Goal: Information Seeking & Learning: Learn about a topic

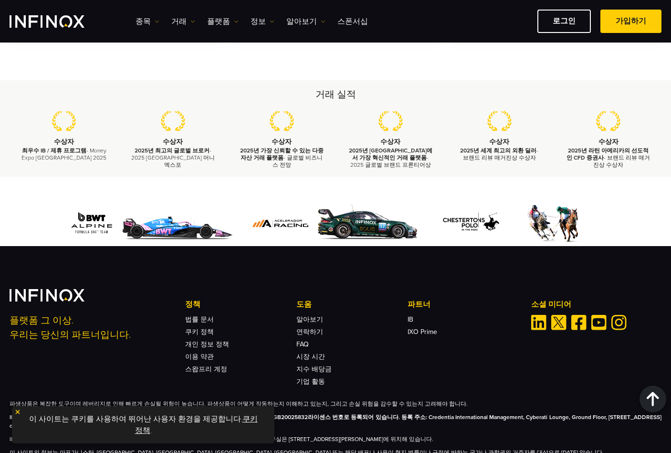
scroll to position [1331, 0]
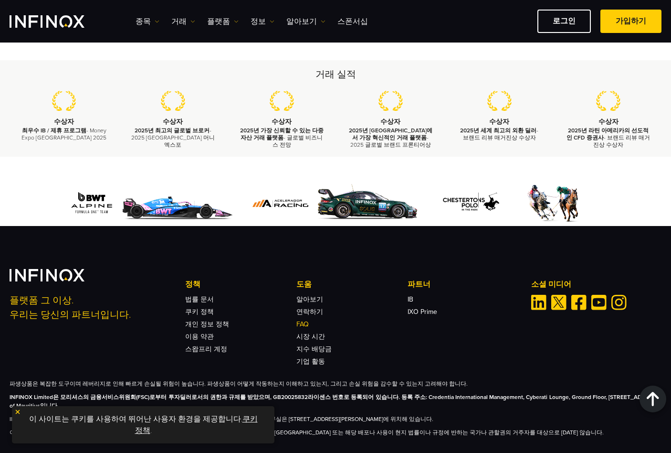
click at [302, 320] on link "FAQ" at bounding box center [303, 324] width 12 height 8
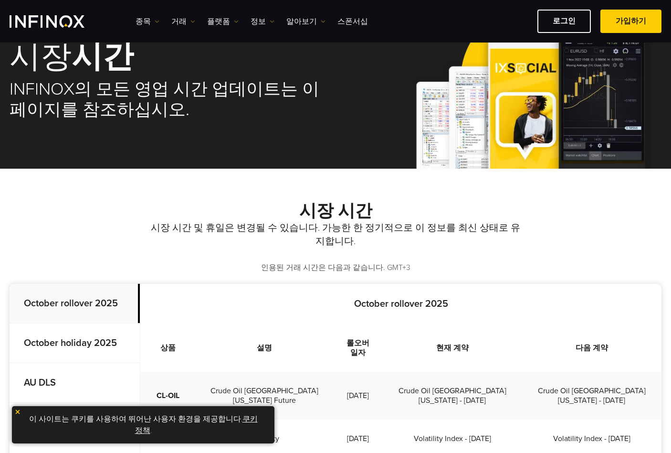
scroll to position [0, 0]
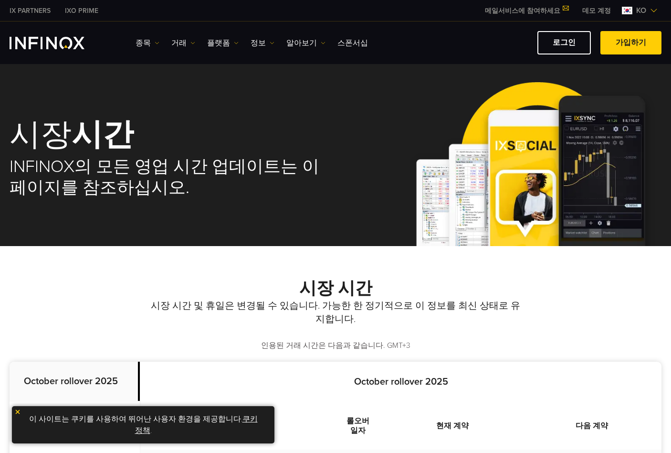
click at [67, 314] on div "시장 시간 시장 시간 및 휴일은 변경될 수 있습니다. 가능한 한 정기적으로 이 정보를 최신 상태로 유지합니다. 인용된 거래 시간은 다음과 같습…" at bounding box center [336, 314] width 652 height 73
click at [33, 40] on img "INFINOX Logo" at bounding box center [47, 43] width 75 height 12
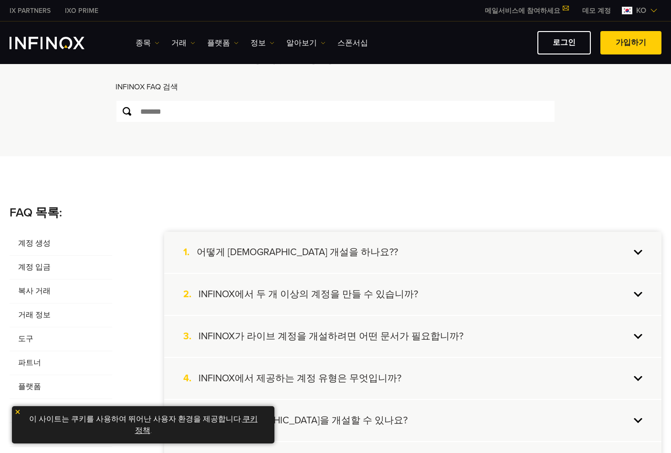
scroll to position [80, 0]
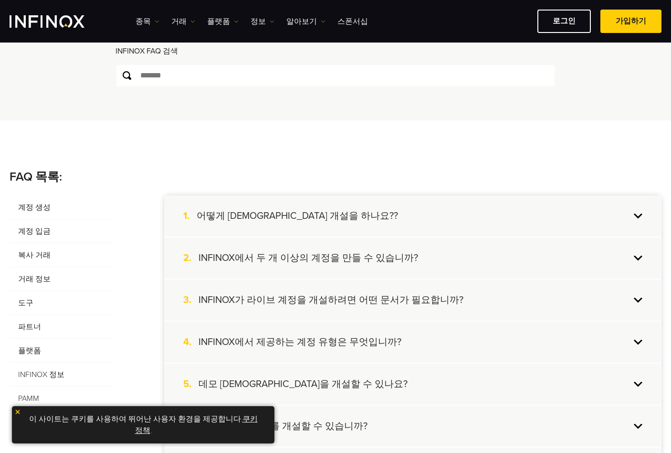
click at [248, 217] on h4 "어떻게 [DEMOGRAPHIC_DATA] 개설을 하나요??" at bounding box center [297, 216] width 201 height 12
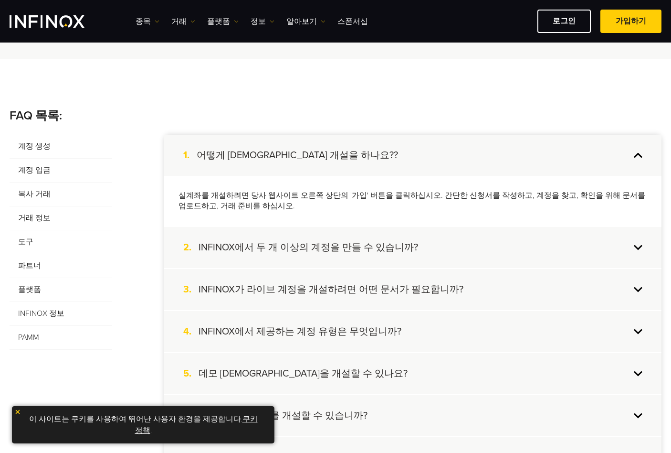
scroll to position [159, 0]
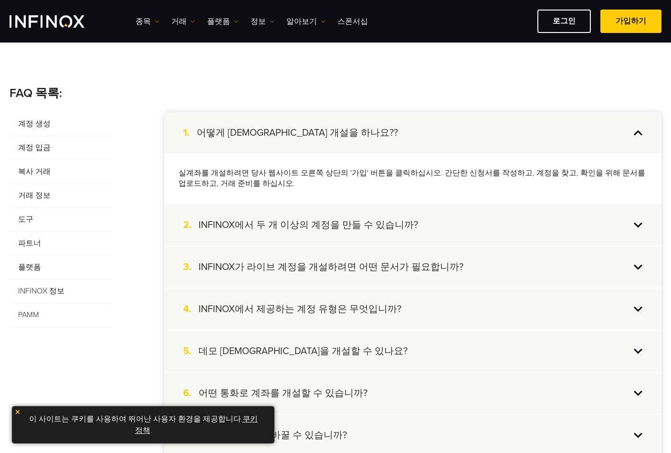
click at [323, 223] on h4 "INFINOX에서 두 개 이상의 계정을 만들 수 있습니까?" at bounding box center [309, 225] width 220 height 12
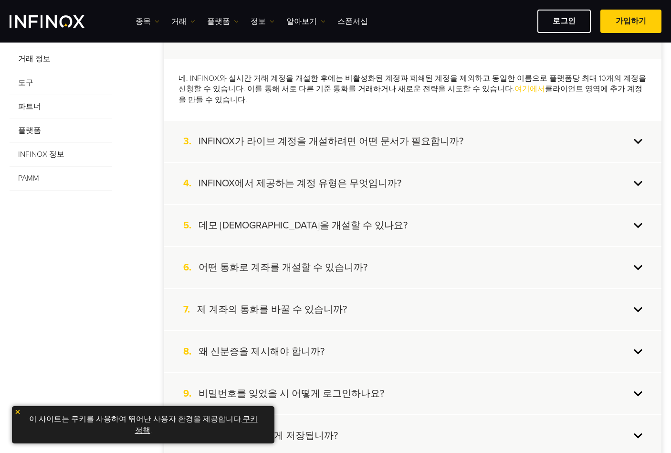
scroll to position [318, 0]
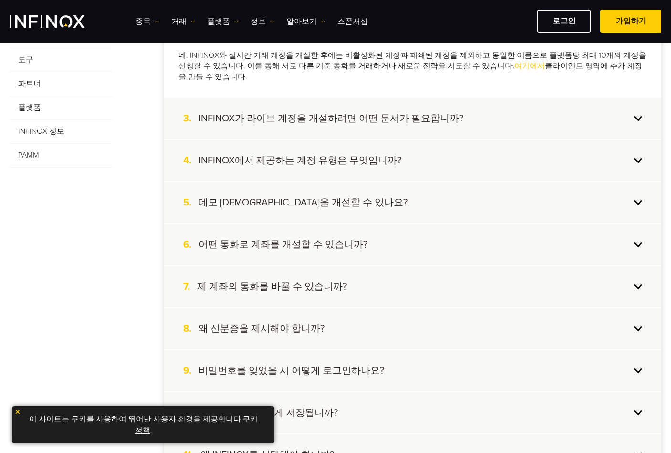
click at [337, 154] on h4 "INFINOX에서 제공하는 계정 유형은 무엇입니까?" at bounding box center [300, 160] width 203 height 12
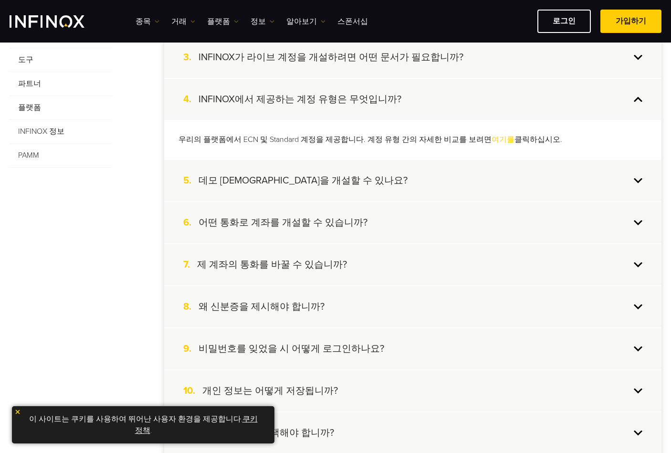
click at [492, 140] on link "여기를" at bounding box center [503, 140] width 23 height 10
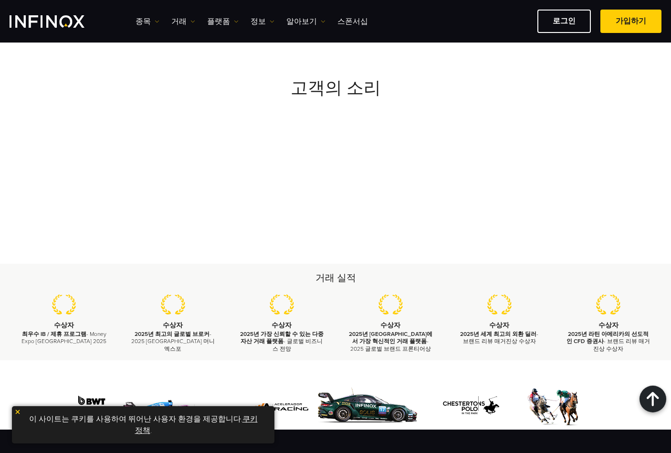
scroll to position [1914, 0]
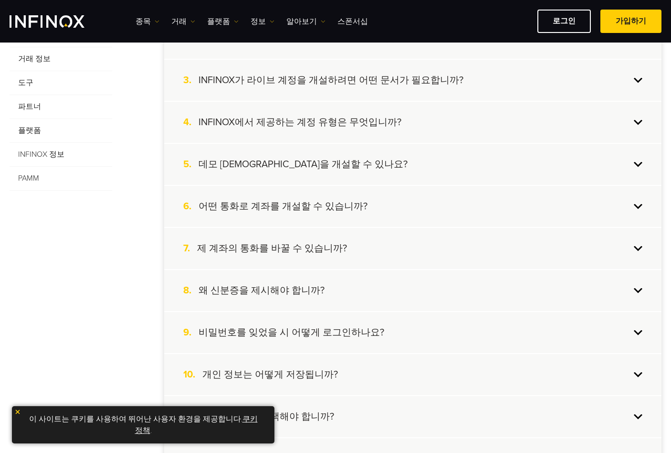
scroll to position [318, 0]
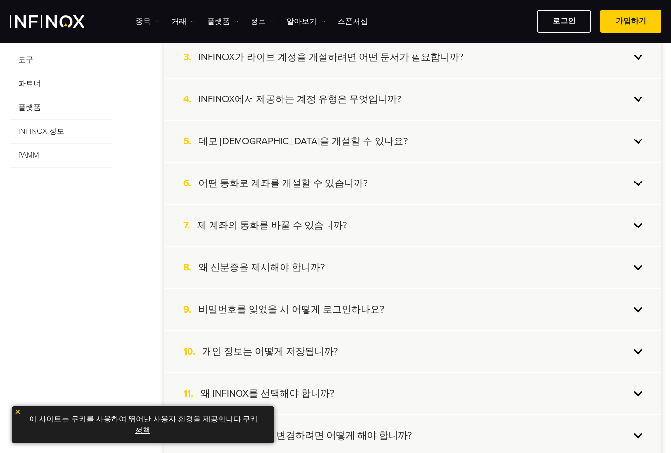
click at [279, 225] on h4 "제 계좌의 통화를 바꿀 수 있습니까?" at bounding box center [272, 225] width 150 height 12
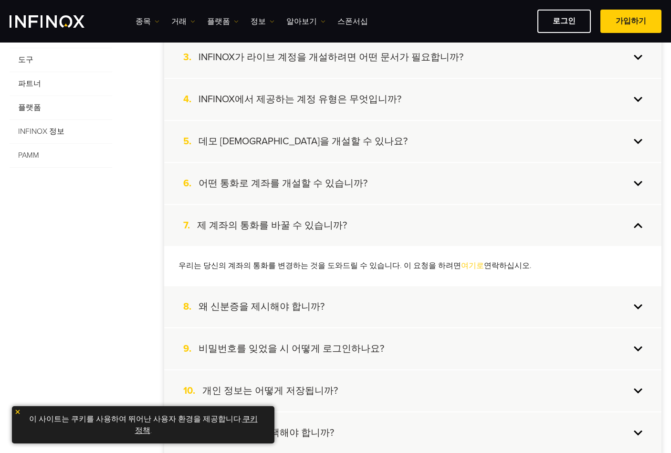
click at [461, 264] on link "여기로" at bounding box center [472, 266] width 23 height 10
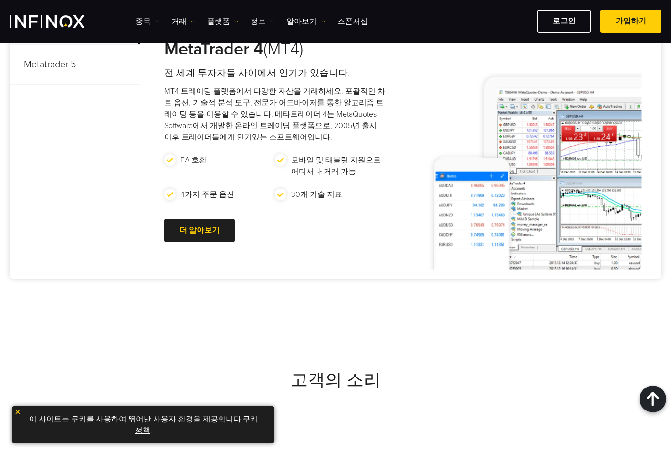
scroll to position [716, 0]
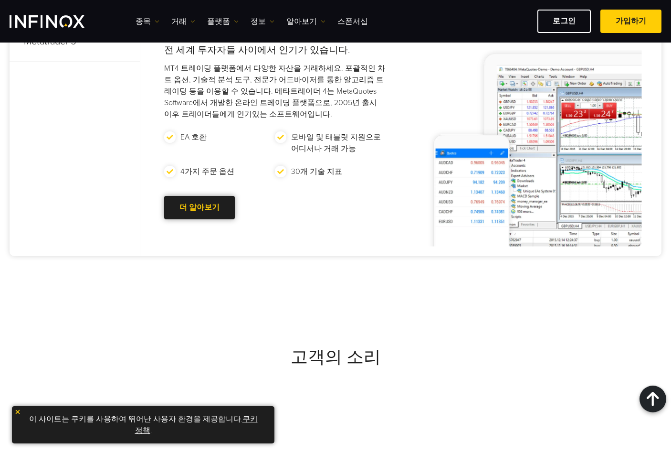
click at [181, 199] on link "더 알아보기 Go to new page" at bounding box center [199, 207] width 71 height 23
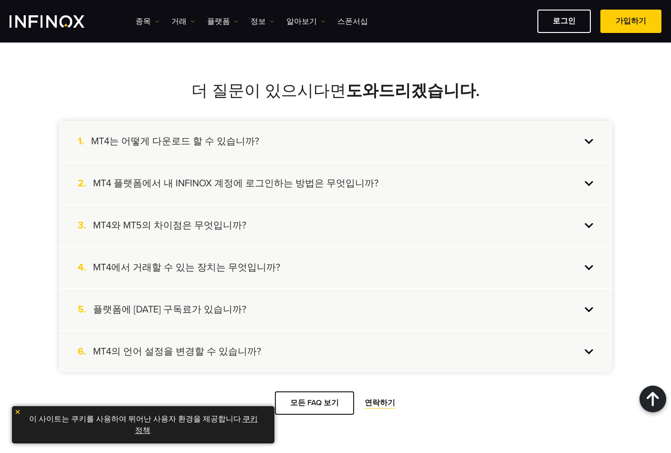
scroll to position [2546, 0]
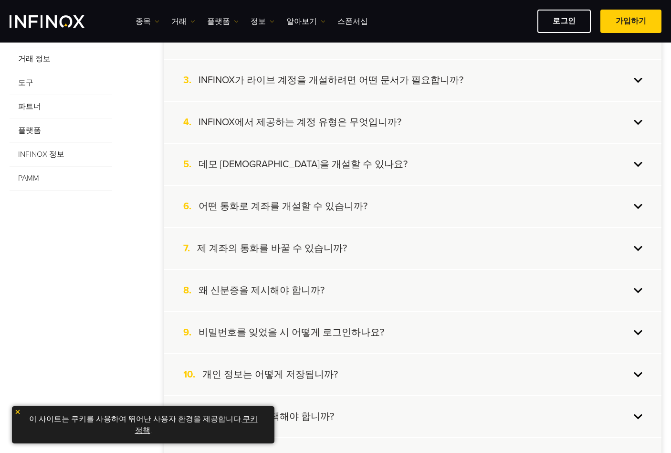
scroll to position [318, 0]
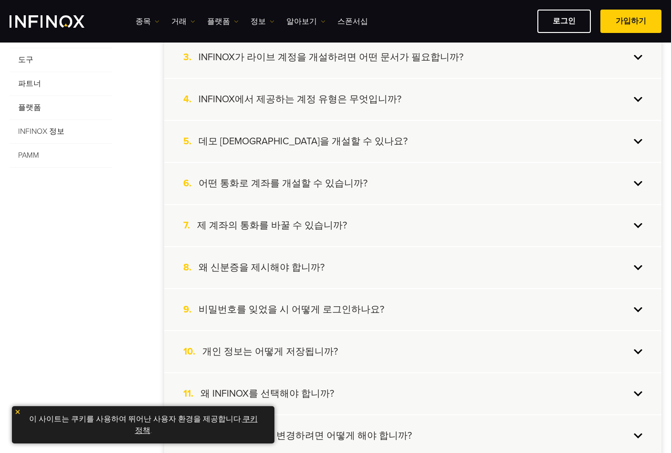
click at [269, 185] on h4 "어떤 통화로 계좌를 개설할 수 있습니까?" at bounding box center [283, 183] width 169 height 12
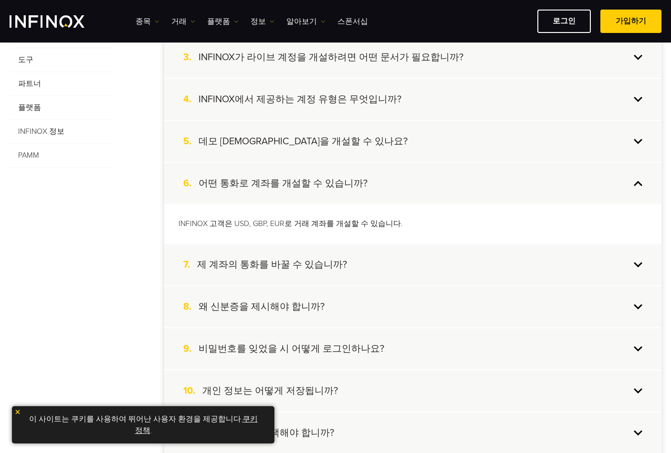
click at [245, 265] on h4 "제 계좌의 통화를 바꿀 수 있습니까?" at bounding box center [272, 264] width 150 height 12
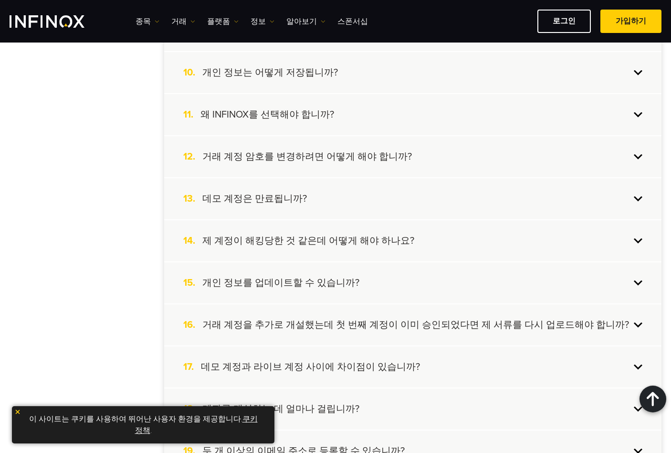
scroll to position [716, 0]
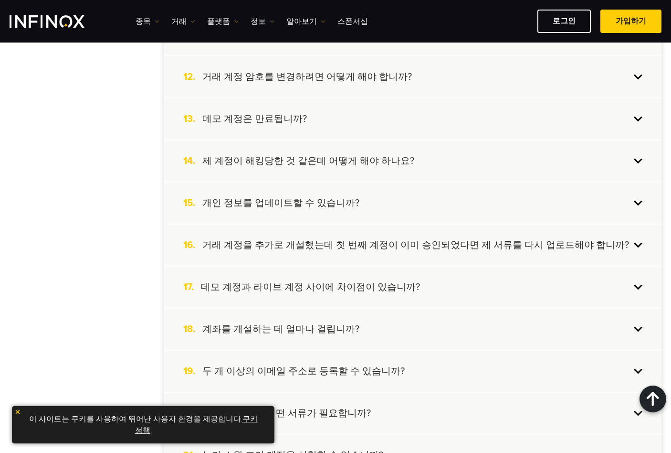
click at [316, 243] on h4 "거래 계정을 추가로 개설했는데 첫 번째 계정이 이미 승인되었다면 제 서류를 다시 업로드해야 합니까?" at bounding box center [415, 245] width 427 height 12
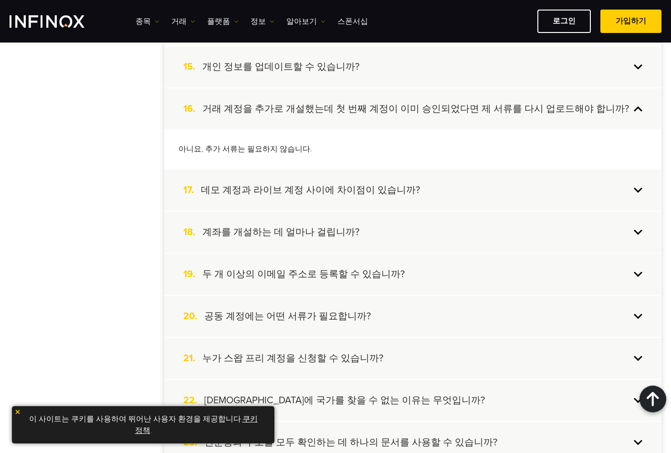
scroll to position [836, 0]
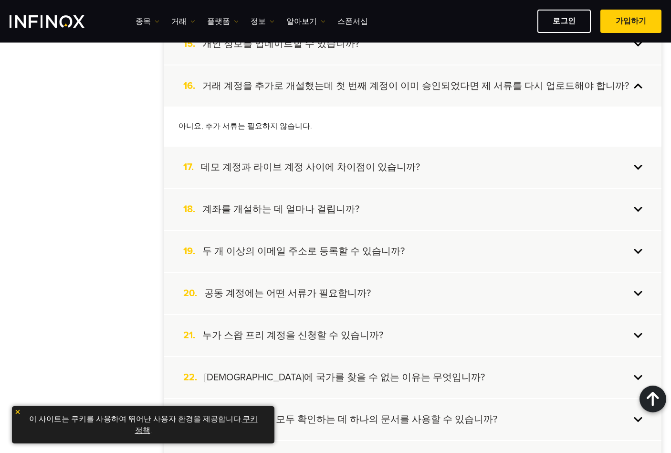
click at [298, 168] on h4 "데모 계정과 라이브 계정 사이에 차이점이 있습니까?" at bounding box center [310, 167] width 219 height 12
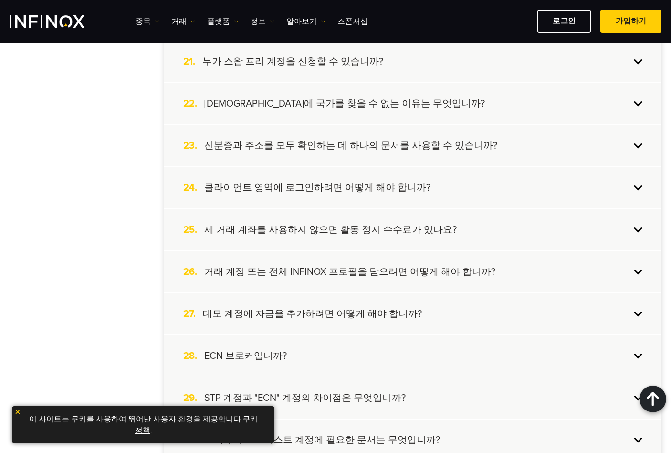
scroll to position [1155, 0]
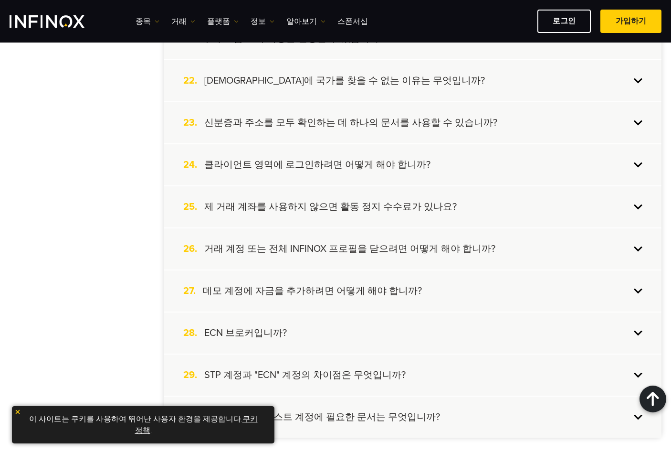
click at [312, 202] on h4 "제 거래 계좌를 사용하지 않으면 활동 정지 수수료가 있나요?" at bounding box center [330, 207] width 253 height 12
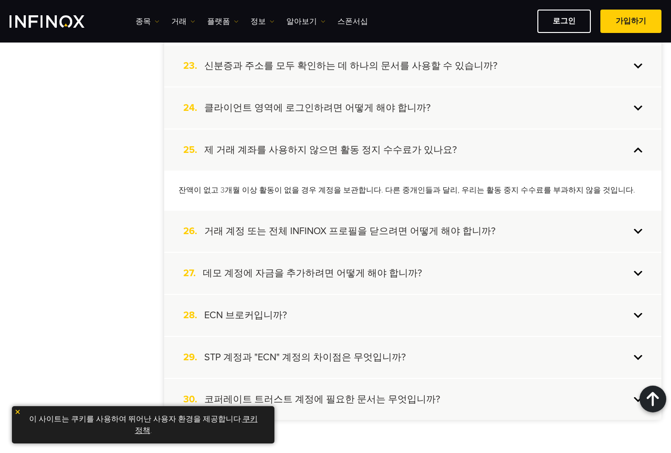
scroll to position [1173, 0]
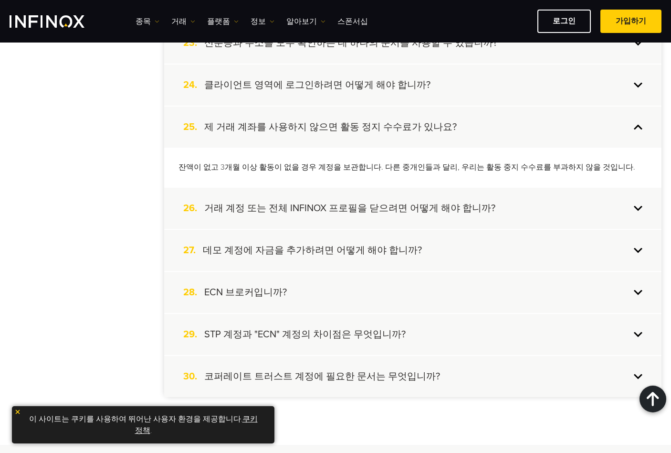
click at [316, 252] on h4 "데모 계정에 자금을 추가하려면 어떻게 해야 합니까?" at bounding box center [312, 250] width 219 height 12
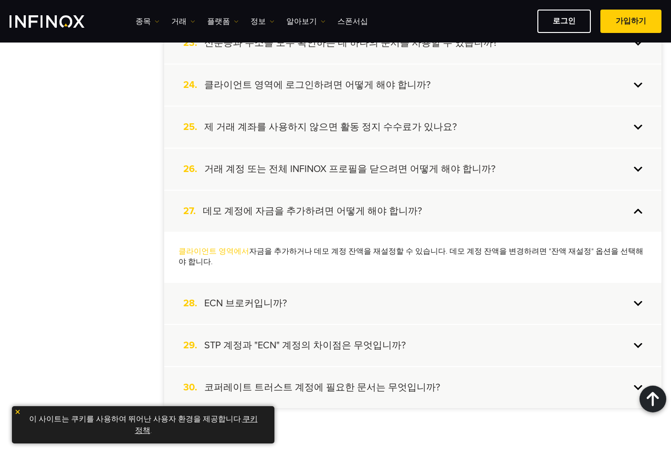
scroll to position [1252, 0]
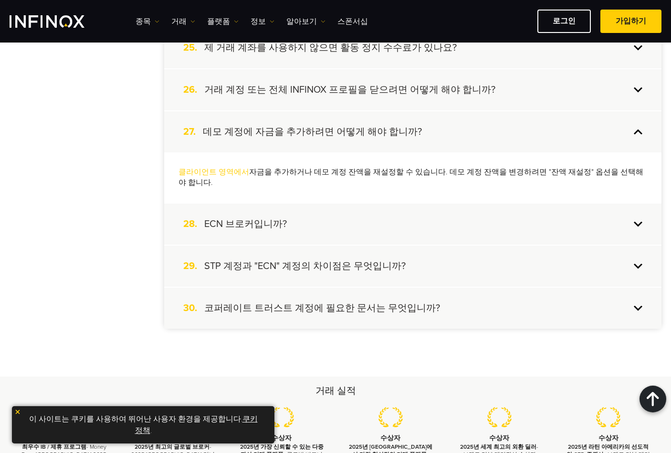
click at [328, 260] on h4 "STP 계정과 "ECN" 계정의 차이점은 무엇입니까?" at bounding box center [304, 266] width 201 height 12
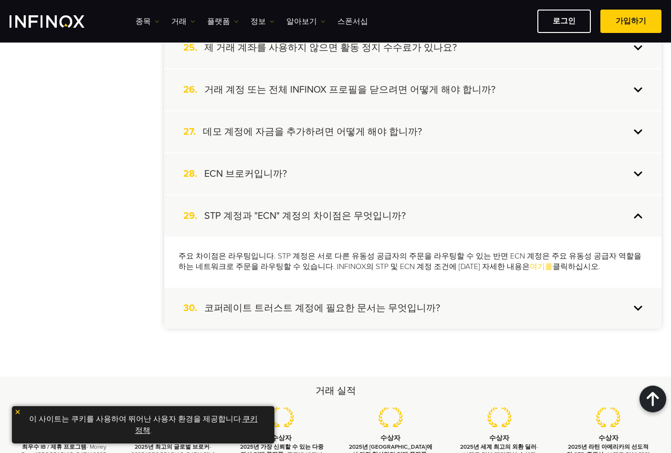
click at [530, 265] on link "여기를" at bounding box center [541, 267] width 23 height 10
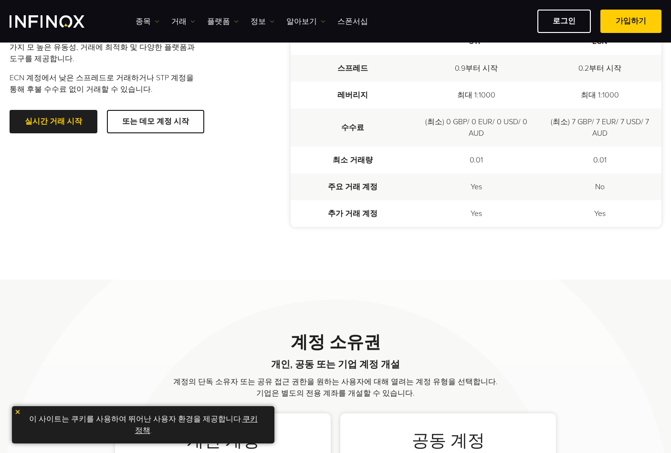
scroll to position [244, 0]
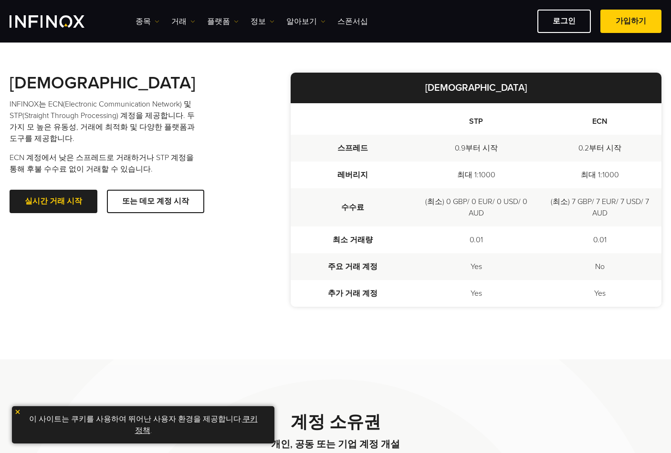
click at [56, 22] on img "INFINOX Logo" at bounding box center [47, 21] width 75 height 12
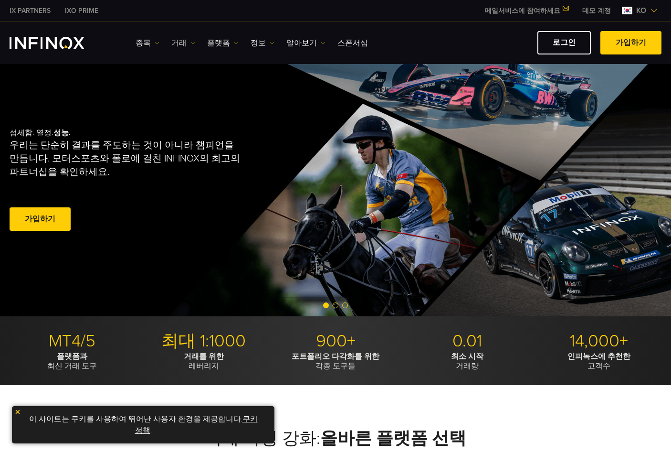
click at [172, 42] on link "거래" at bounding box center [183, 42] width 24 height 11
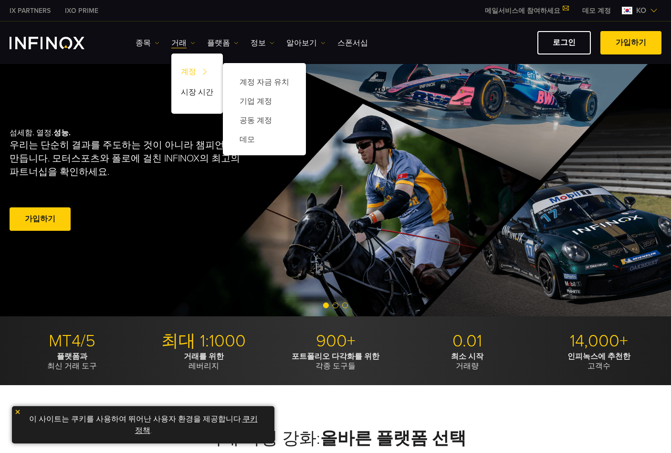
click at [186, 72] on link "계정" at bounding box center [197, 73] width 52 height 21
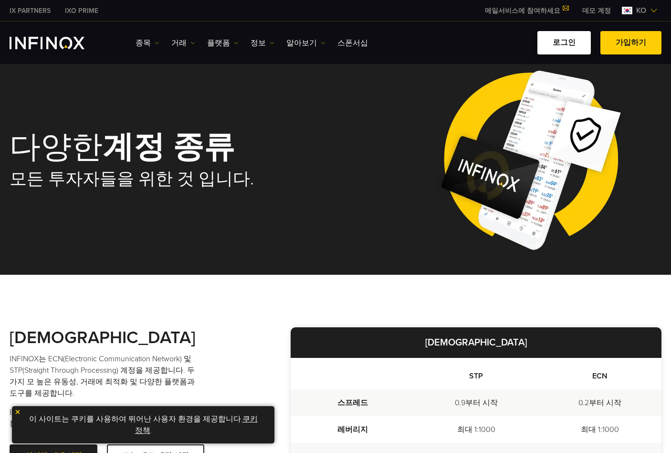
click at [568, 44] on link "로그인" at bounding box center [564, 42] width 53 height 23
